Goal: Information Seeking & Learning: Learn about a topic

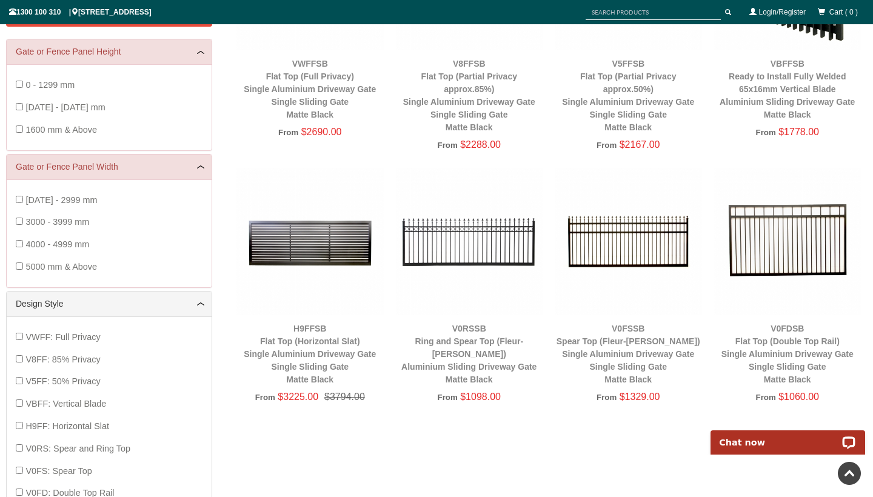
scroll to position [15, 0]
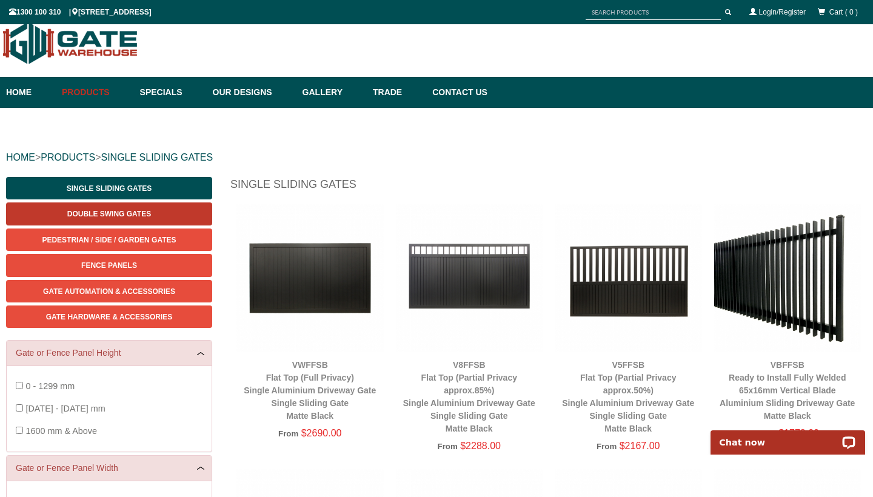
click at [138, 209] on link "Double Swing Gates" at bounding box center [109, 213] width 206 height 22
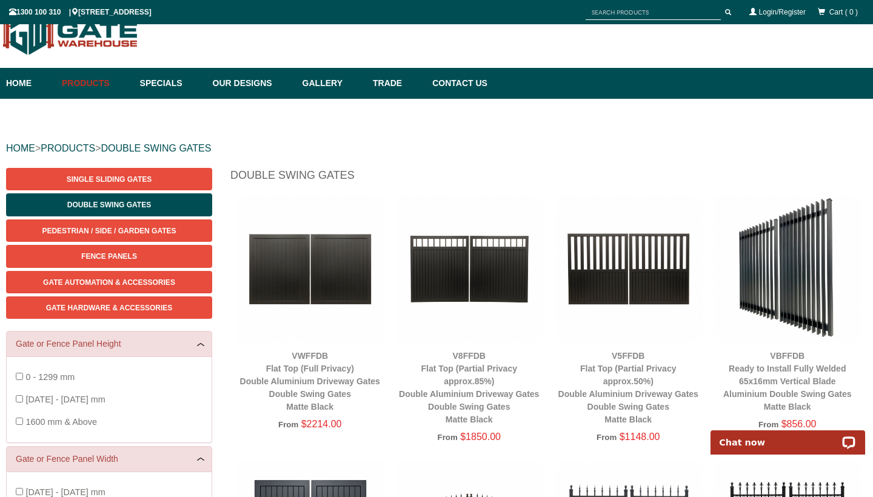
scroll to position [24, 0]
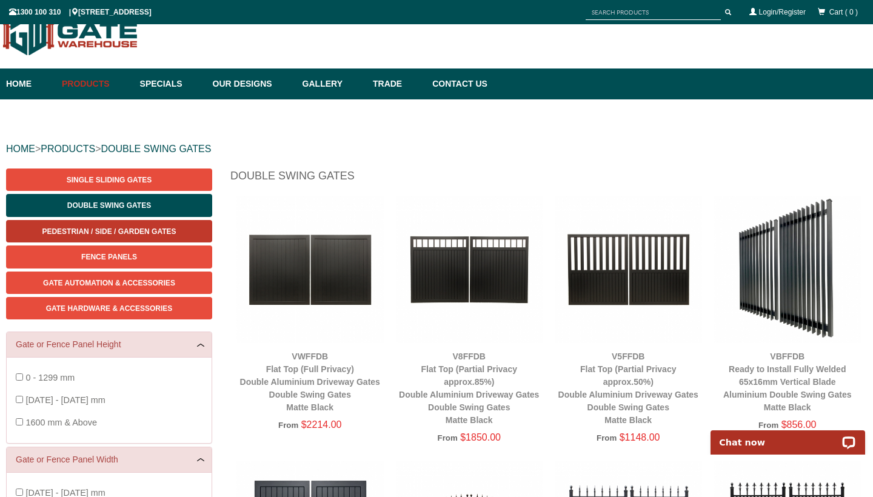
click at [149, 230] on span "Pedestrian / Side / Garden Gates" at bounding box center [109, 231] width 134 height 8
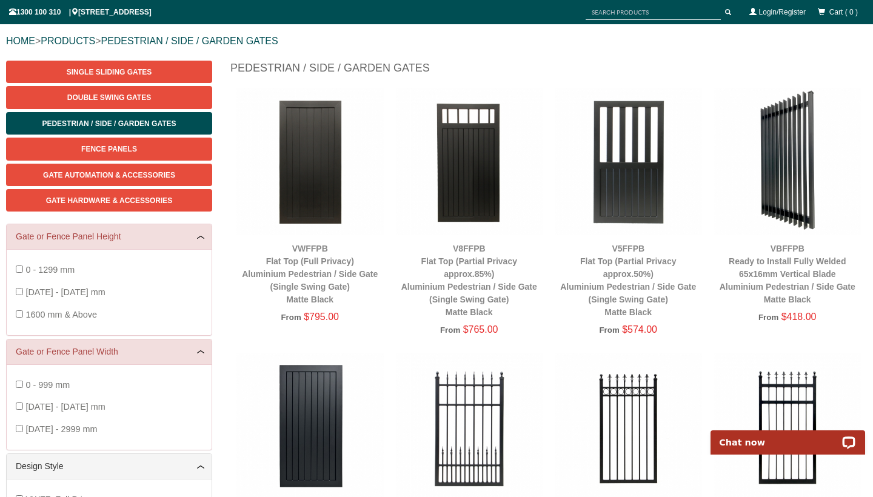
scroll to position [164, 0]
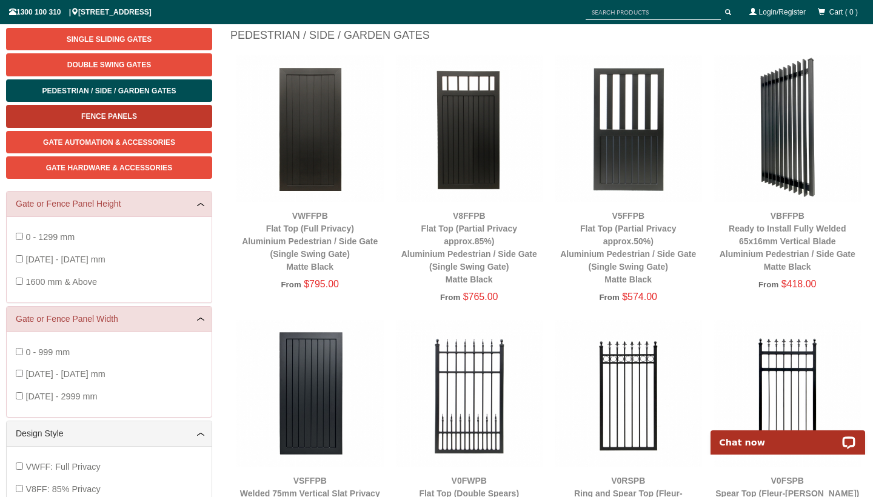
click at [116, 115] on span "Fence Panels" at bounding box center [109, 116] width 56 height 8
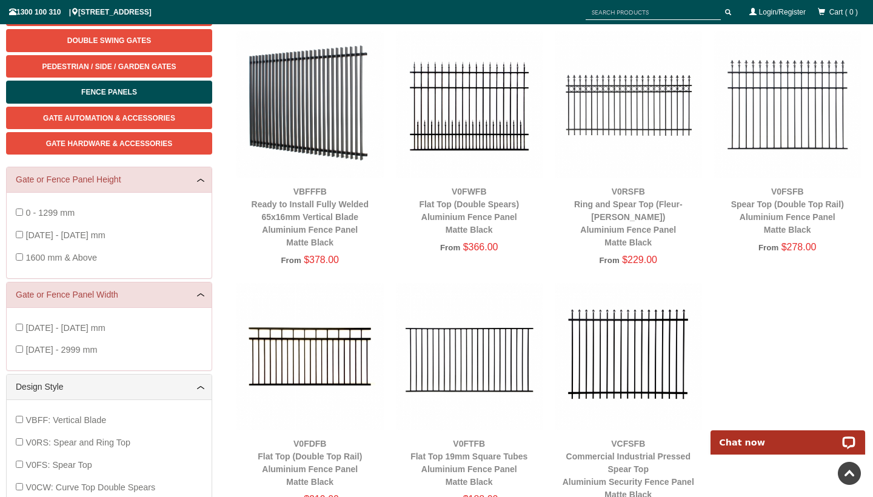
scroll to position [188, 0]
click at [316, 141] on img at bounding box center [309, 105] width 147 height 147
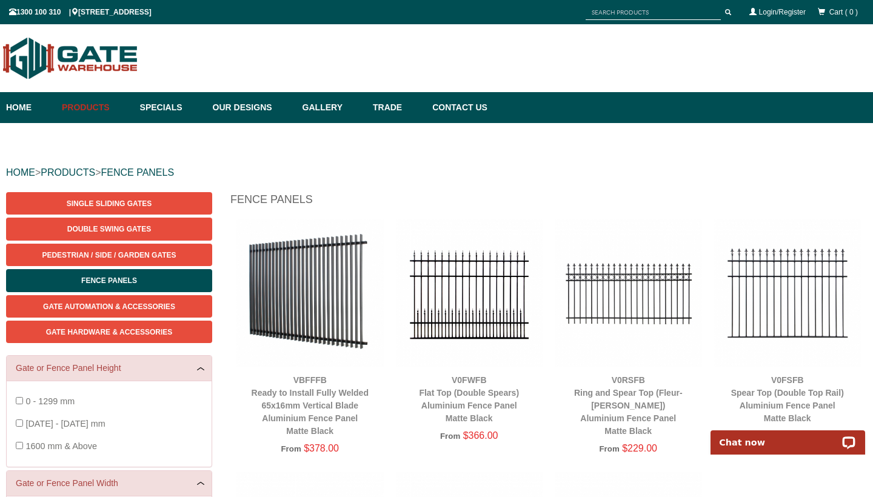
scroll to position [0, 0]
click at [135, 301] on link "Gate Automation & Accessories" at bounding box center [109, 306] width 206 height 22
click at [130, 332] on span "Gate Hardware & Accessories" at bounding box center [109, 332] width 127 height 8
click at [320, 110] on link "Gallery" at bounding box center [331, 107] width 70 height 31
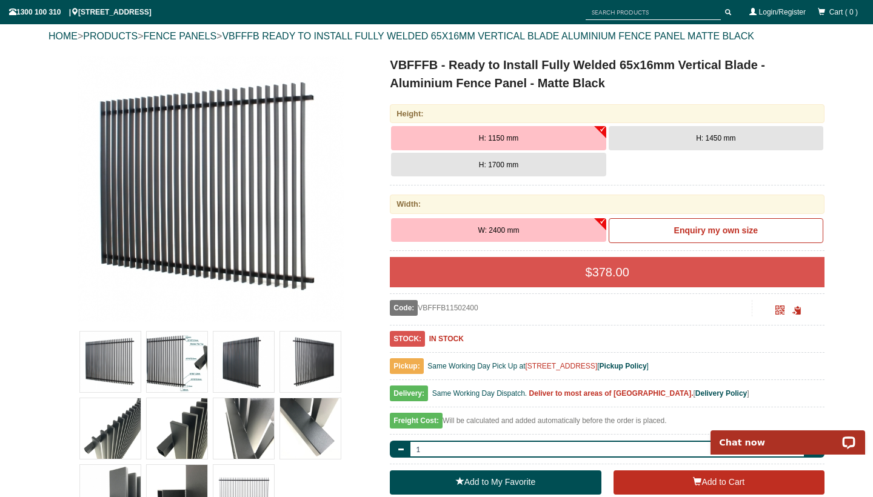
click at [173, 352] on img at bounding box center [177, 362] width 61 height 61
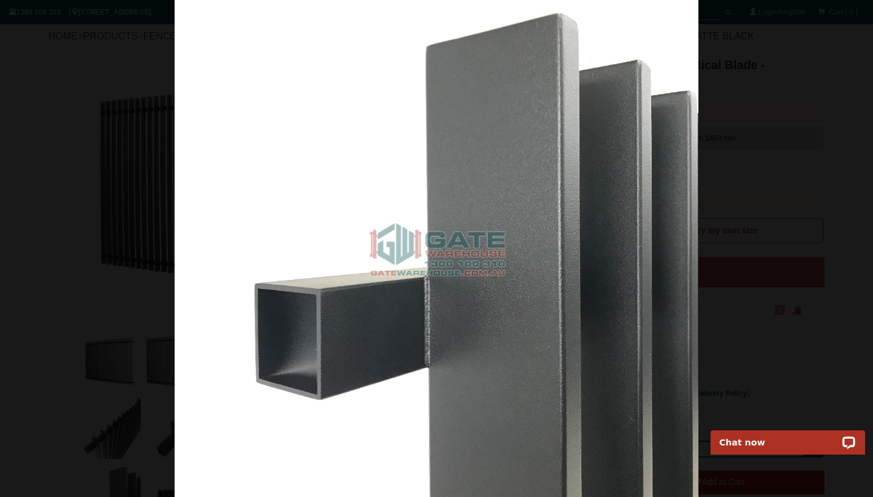
click at [794, 178] on div at bounding box center [436, 248] width 873 height 497
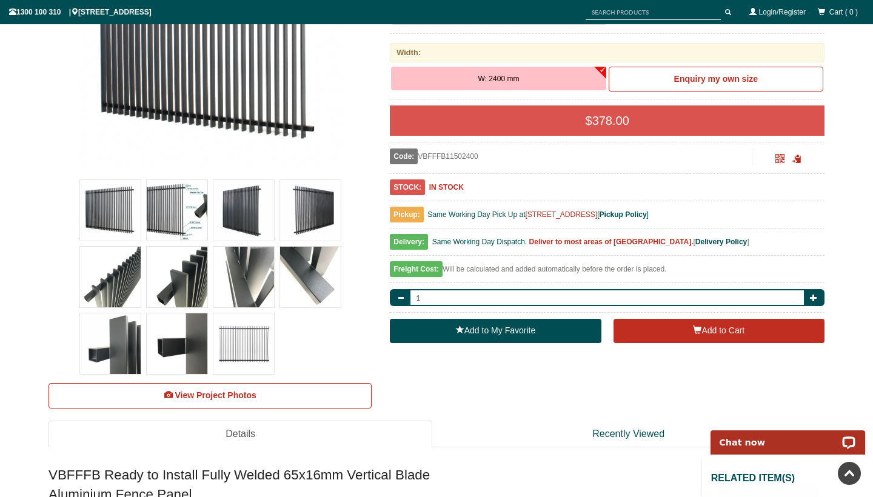
scroll to position [283, 0]
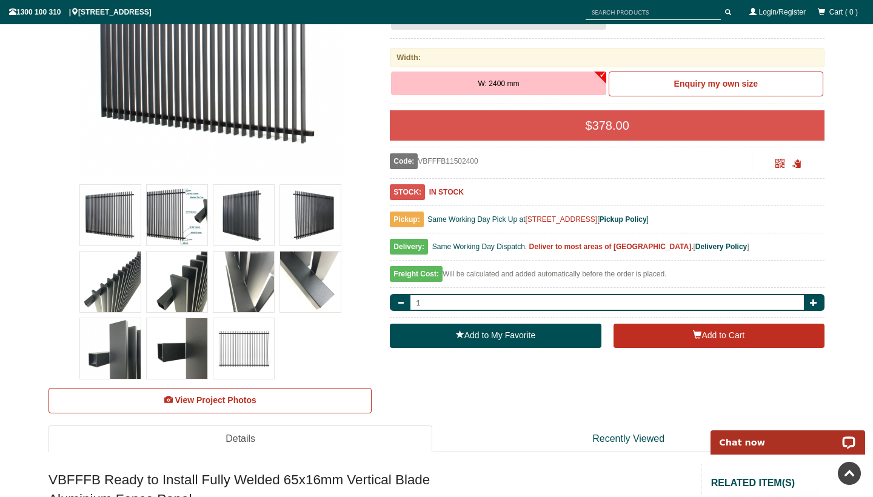
click at [182, 210] on img at bounding box center [177, 215] width 61 height 61
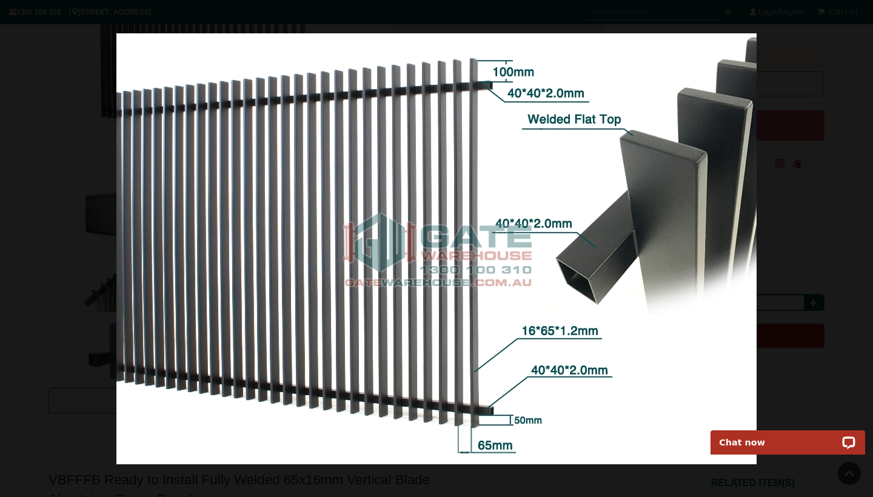
click at [41, 113] on div at bounding box center [436, 248] width 873 height 497
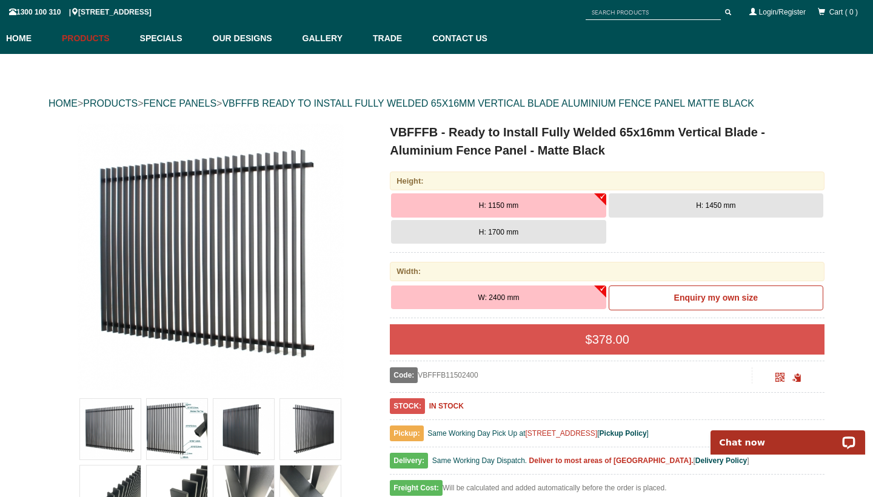
scroll to position [69, 0]
click at [661, 204] on button "H: 1450 mm" at bounding box center [716, 205] width 215 height 24
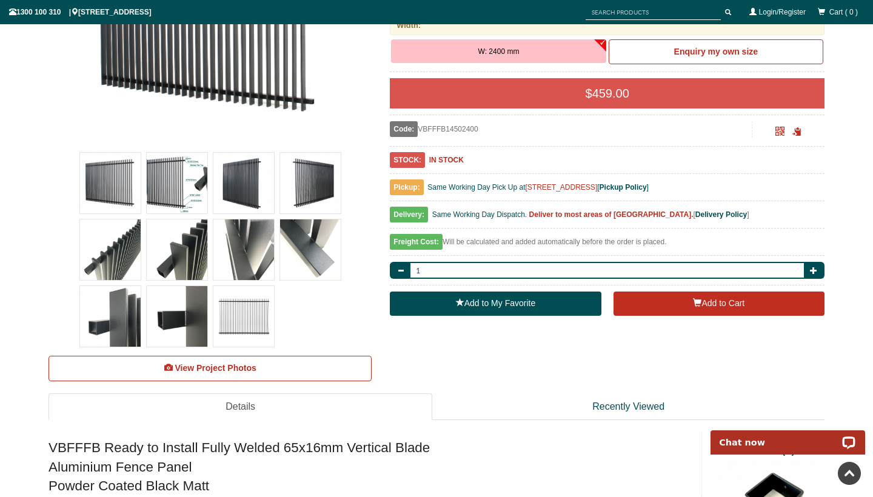
scroll to position [347, 0]
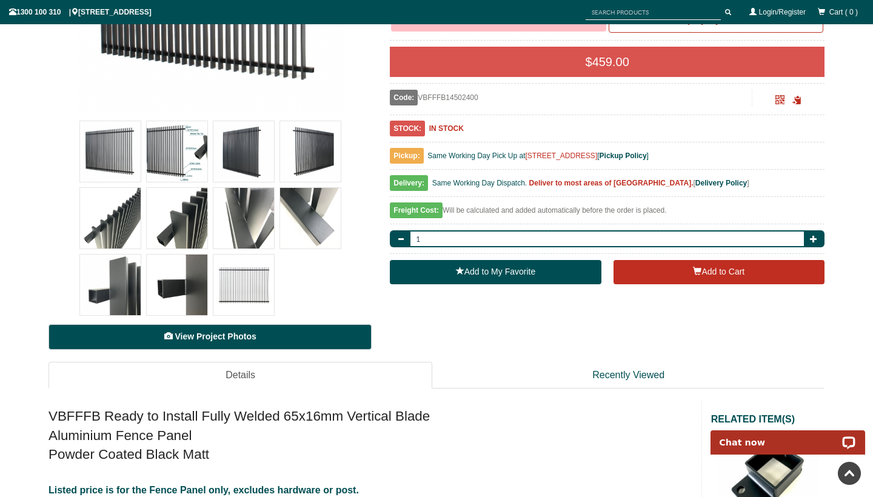
click at [238, 336] on span "View Project Photos" at bounding box center [215, 337] width 81 height 10
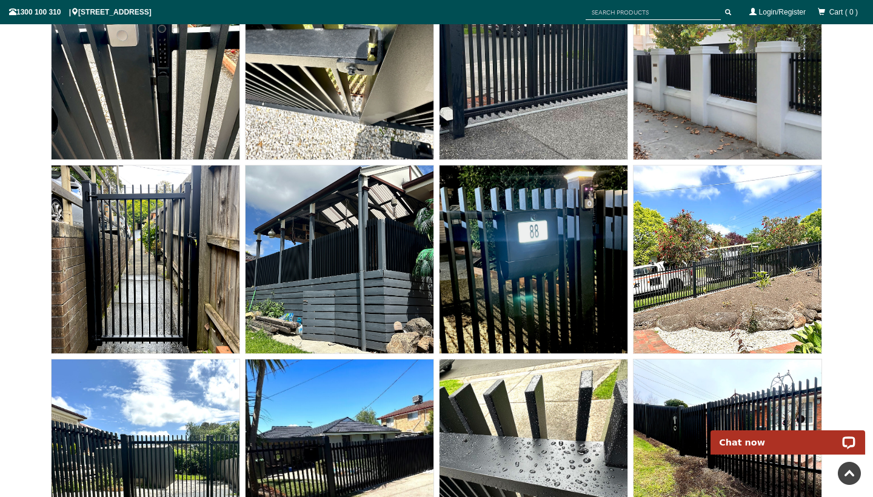
scroll to position [9335, 0]
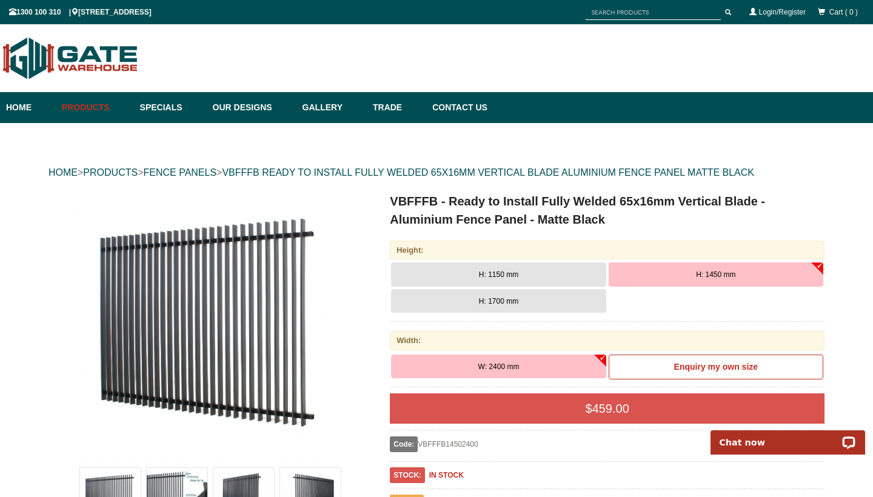
scroll to position [-1, 0]
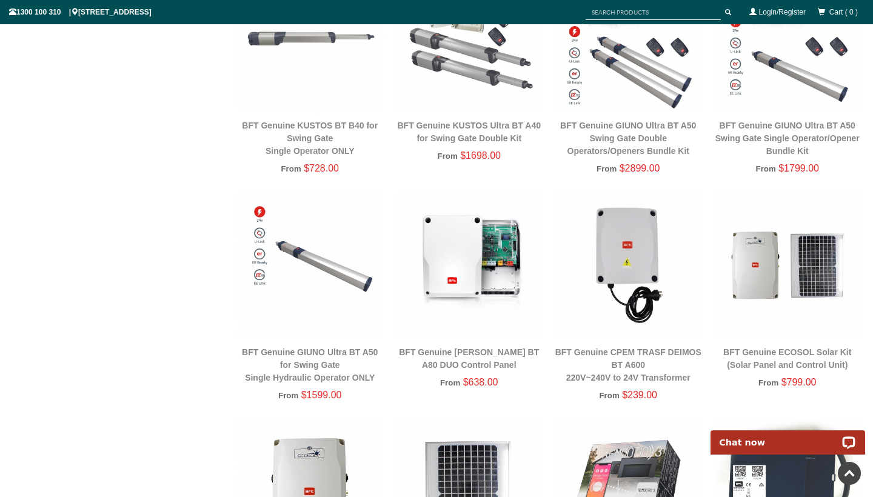
scroll to position [456, 0]
